Goal: Navigation & Orientation: Find specific page/section

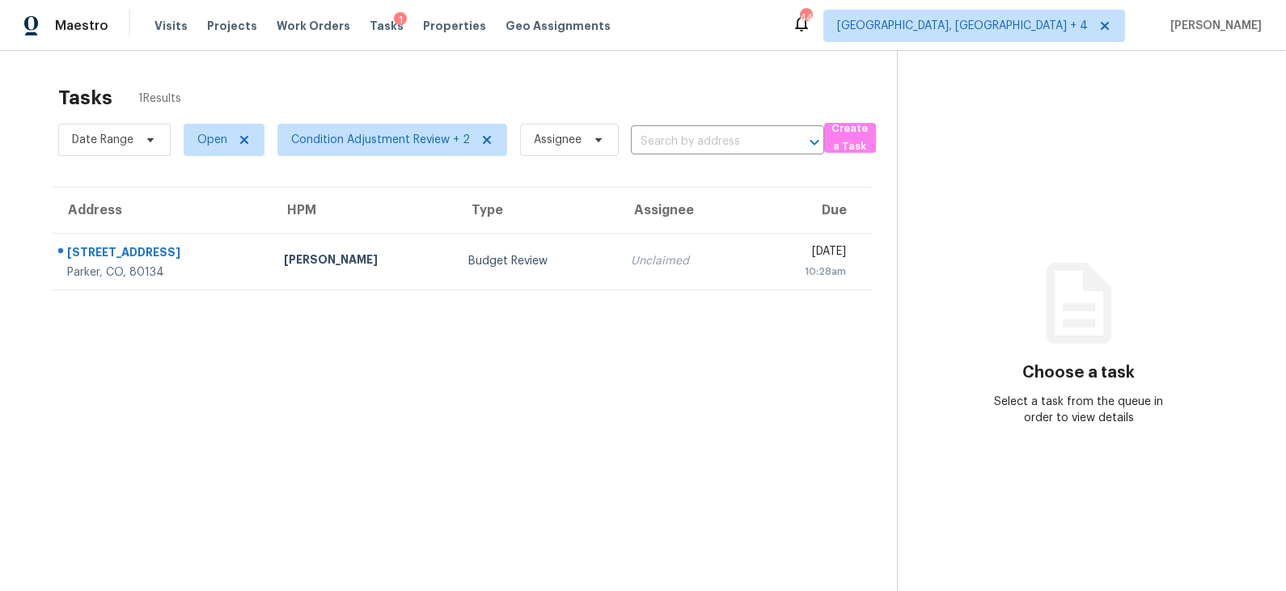
click at [439, 26] on span "Properties" at bounding box center [454, 26] width 63 height 16
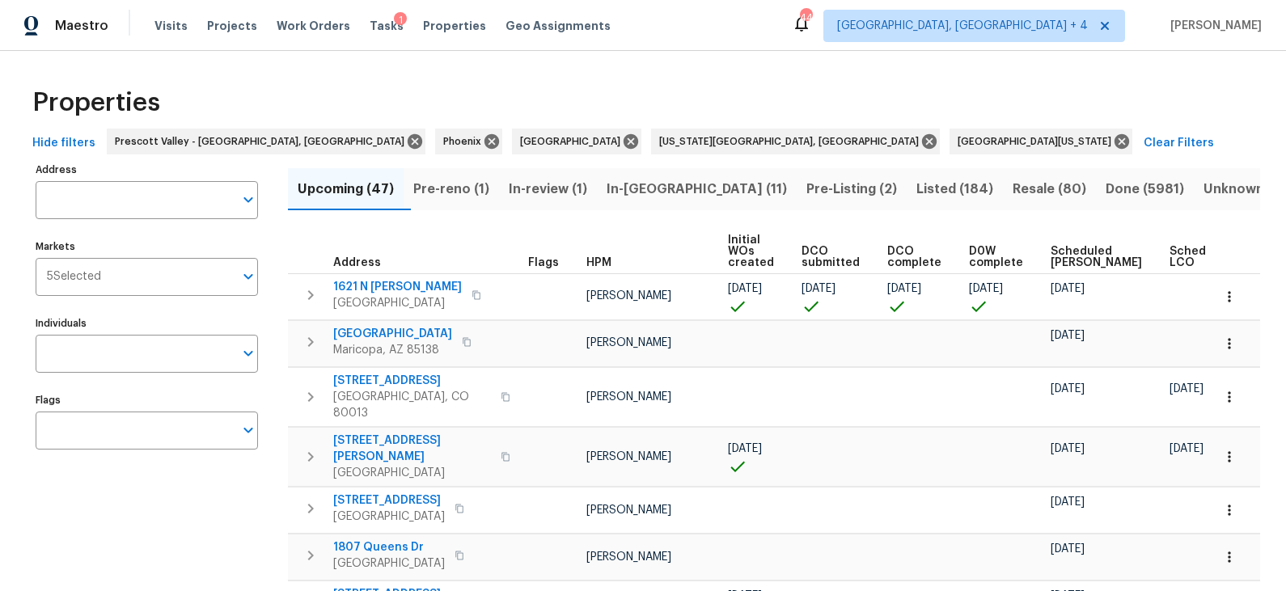
click at [668, 182] on span "In-[GEOGRAPHIC_DATA] (11)" at bounding box center [696, 189] width 180 height 23
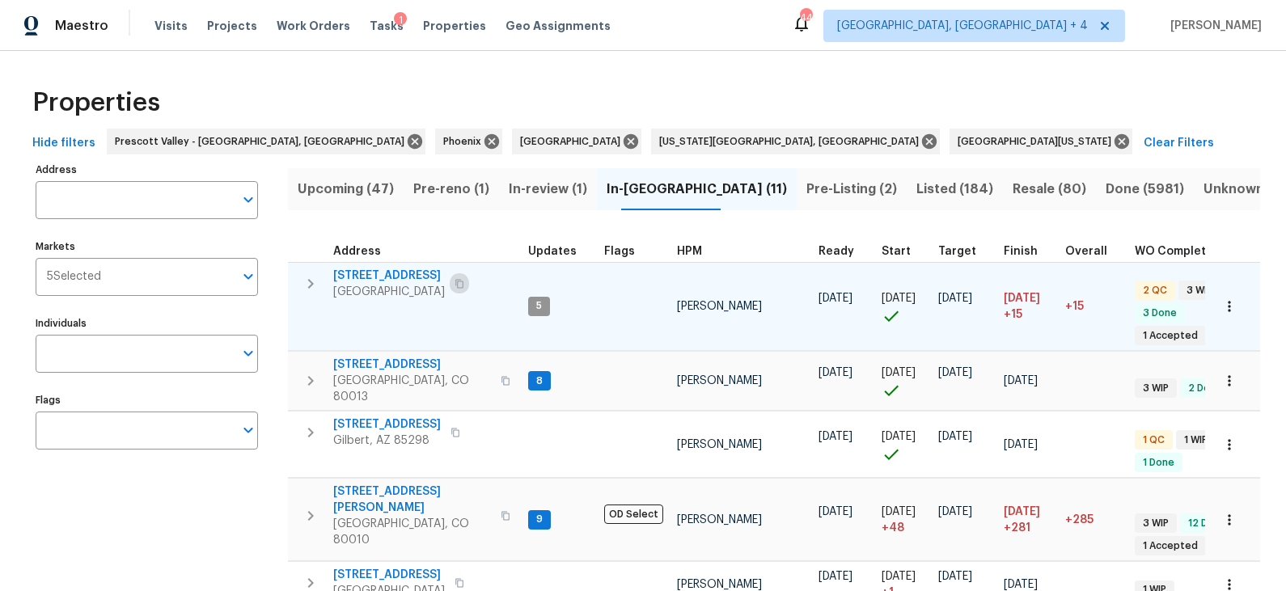
click at [464, 285] on icon "button" at bounding box center [459, 284] width 10 height 10
